Goal: Information Seeking & Learning: Learn about a topic

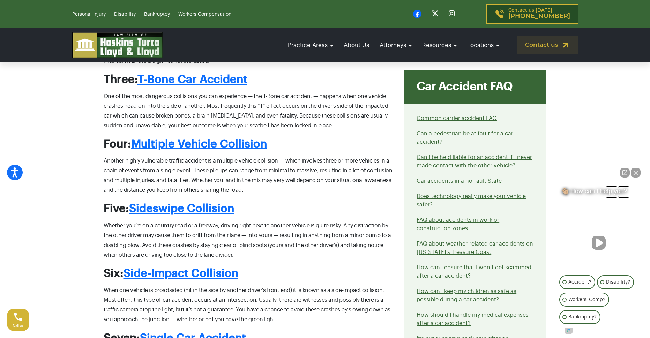
scroll to position [593, 0]
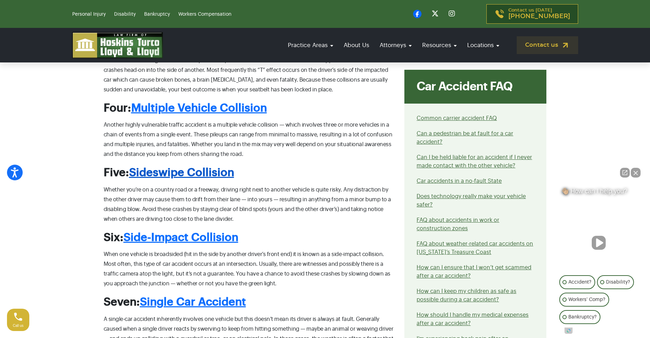
click at [216, 170] on link "Sideswipe Collision" at bounding box center [181, 172] width 105 height 11
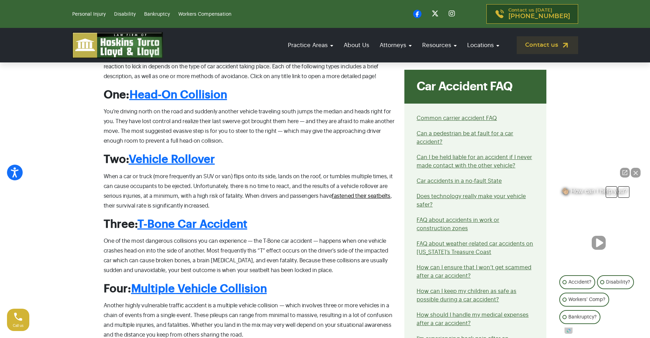
scroll to position [349, 0]
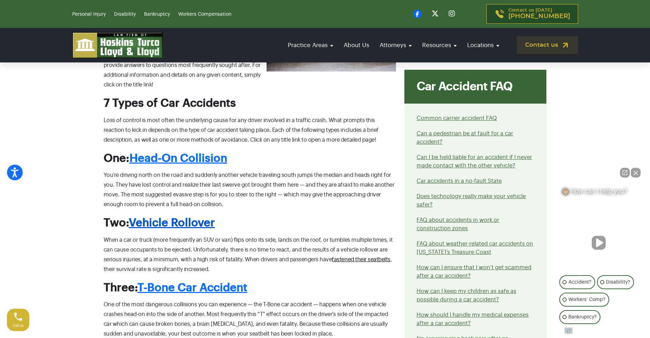
click at [190, 222] on link "Vehicle Rollover" at bounding box center [172, 222] width 86 height 11
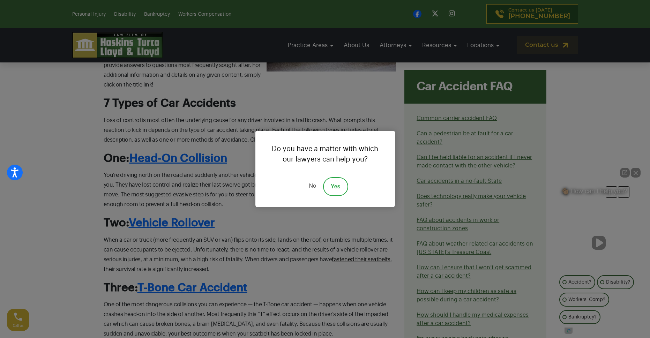
click at [307, 184] on link "No" at bounding box center [312, 186] width 21 height 19
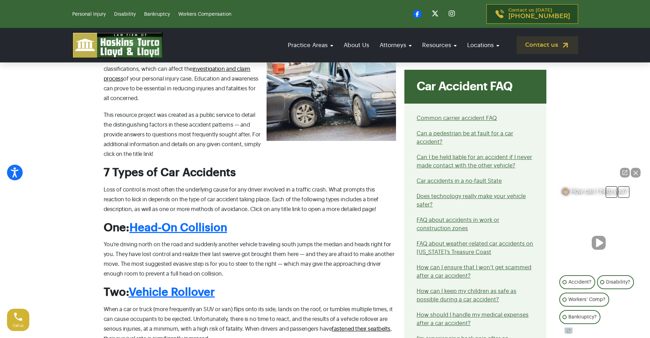
scroll to position [279, 0]
click at [202, 225] on link "Head-On Collision" at bounding box center [178, 228] width 98 height 11
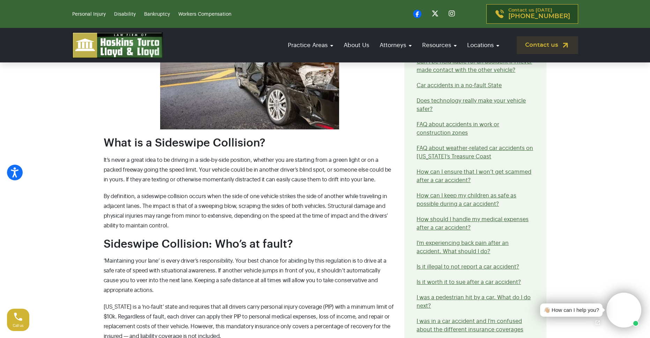
scroll to position [279, 0]
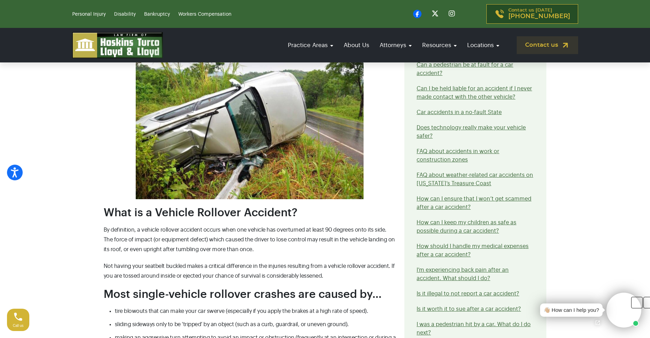
scroll to position [314, 0]
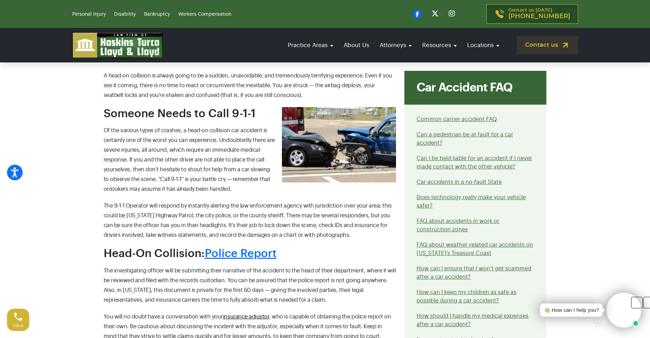
scroll to position [244, 0]
